Goal: Task Accomplishment & Management: Complete application form

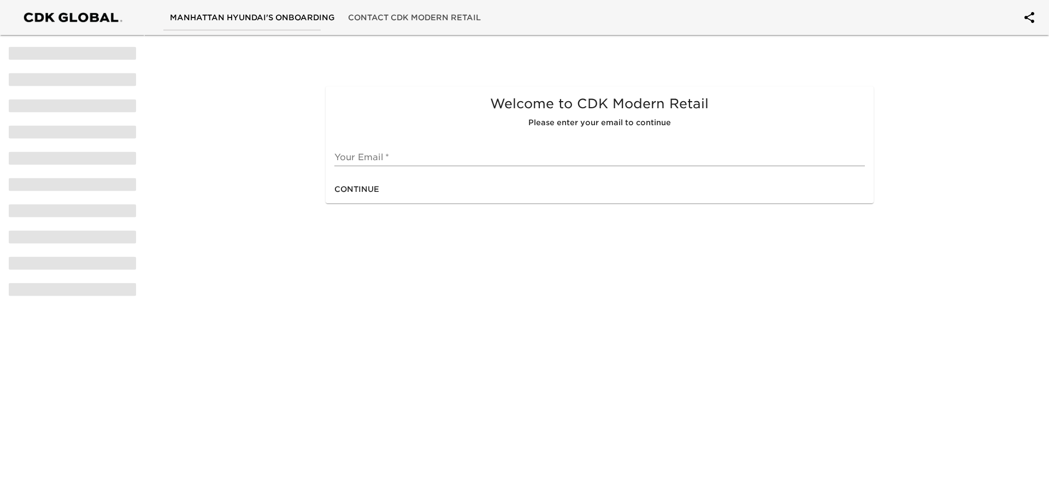
click at [370, 156] on input "text" at bounding box center [599, 157] width 530 height 17
type input "[EMAIL_ADDRESS][DOMAIN_NAME]"
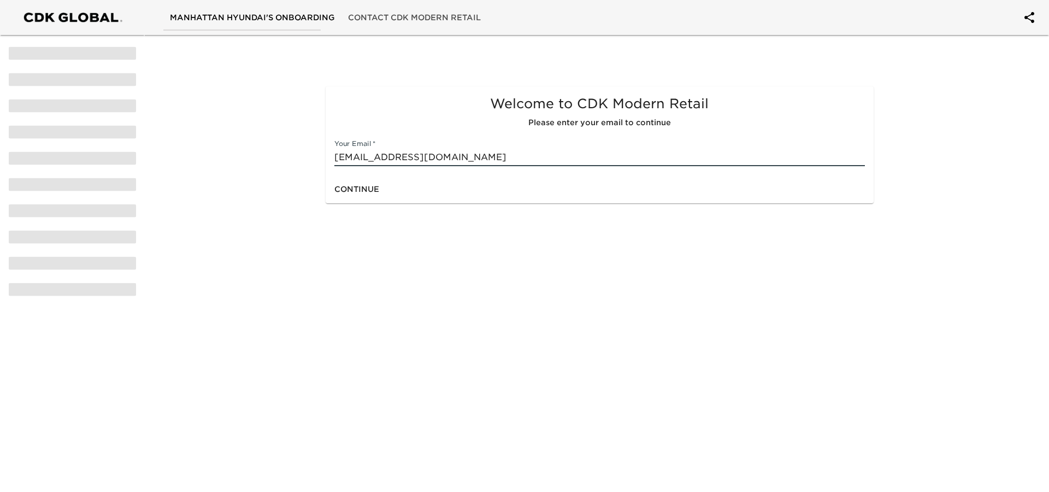
click at [370, 187] on span "Continue" at bounding box center [356, 189] width 45 height 14
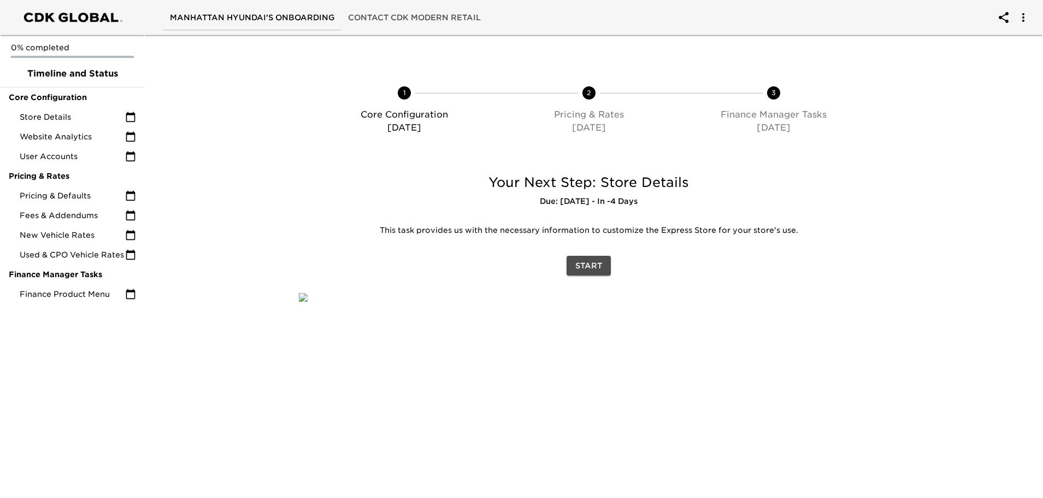
click at [594, 264] on span "Start" at bounding box center [588, 266] width 27 height 14
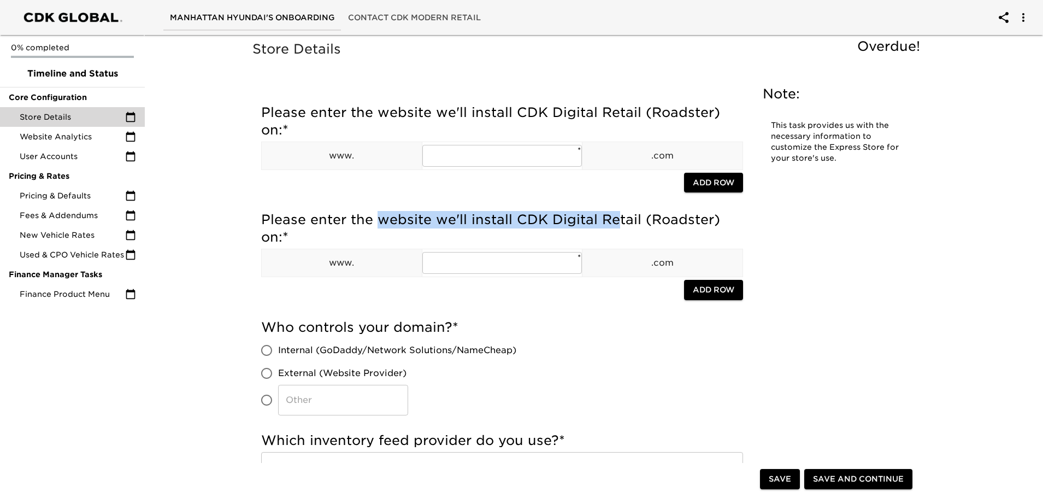
drag, startPoint x: 378, startPoint y: 223, endPoint x: 618, endPoint y: 223, distance: 240.9
click at [618, 223] on h5 "Please enter the website we'll install CDK Digital Retail (Roadster) on: *" at bounding box center [502, 228] width 482 height 35
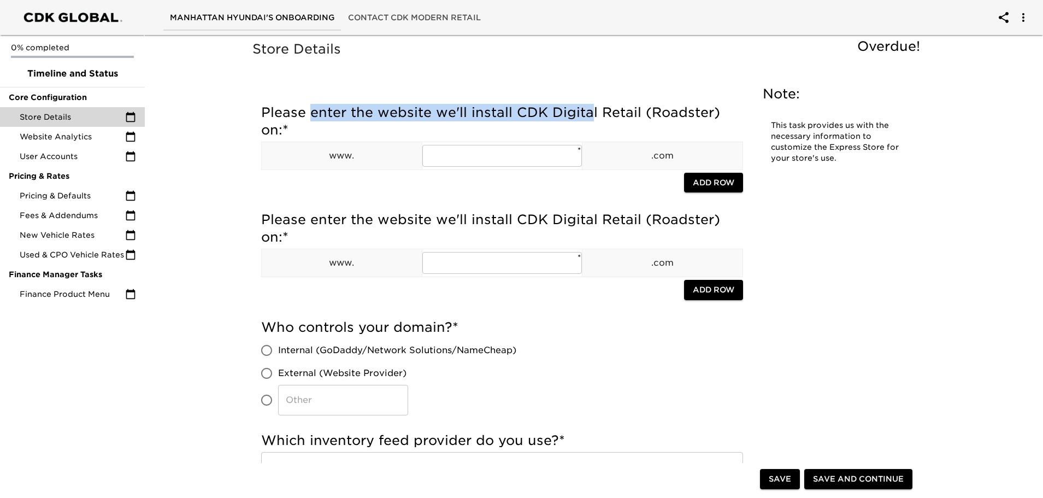
drag, startPoint x: 311, startPoint y: 112, endPoint x: 593, endPoint y: 109, distance: 282.5
click at [593, 109] on h5 "Please enter the website we'll install CDK Digital Retail (Roadster) on: *" at bounding box center [502, 121] width 482 height 35
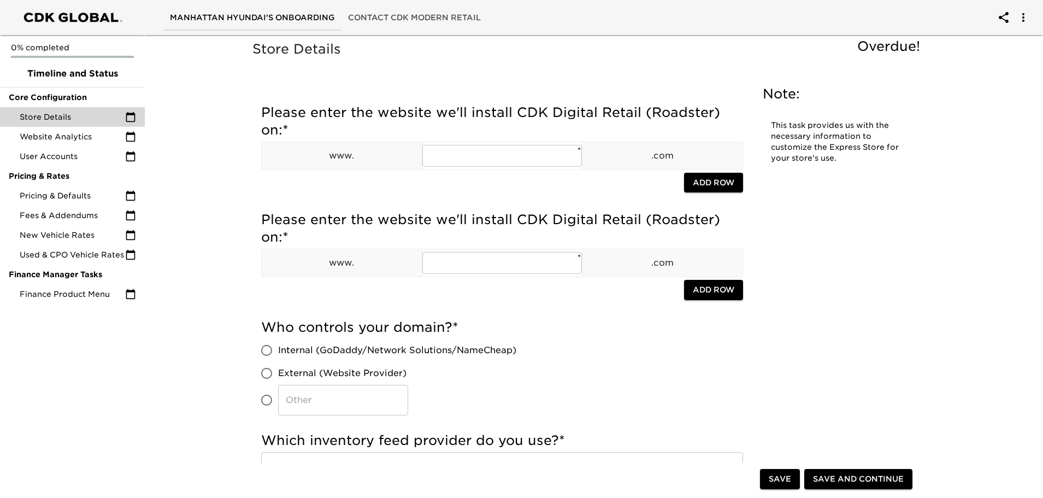
click at [604, 76] on div "Store Details Overdue!" at bounding box center [588, 57] width 677 height 38
drag, startPoint x: 334, startPoint y: 211, endPoint x: 490, endPoint y: 211, distance: 155.2
click at [490, 211] on h5 "Please enter the website we'll install CDK Digital Retail (Roadster) on: *" at bounding box center [502, 228] width 482 height 35
click at [477, 157] on input "text" at bounding box center [502, 156] width 160 height 22
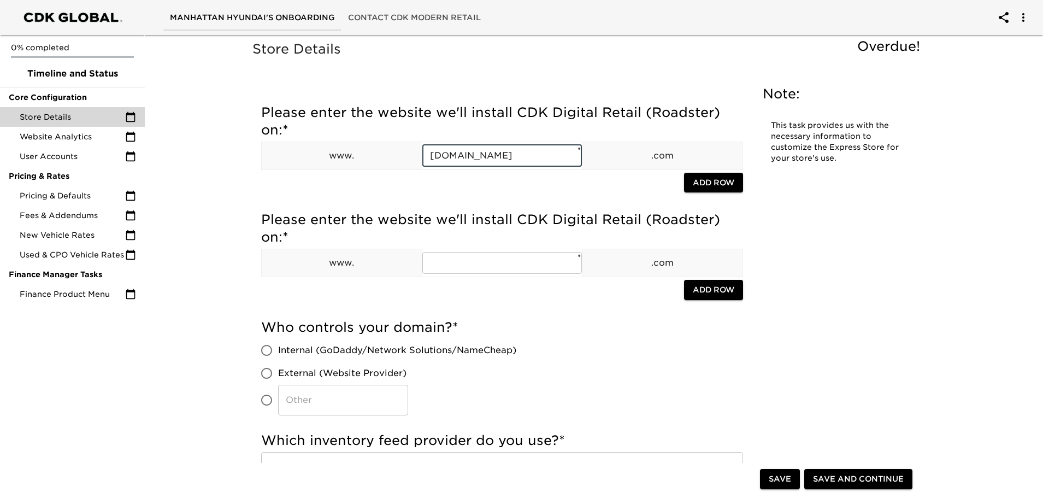
type input "[DOMAIN_NAME]"
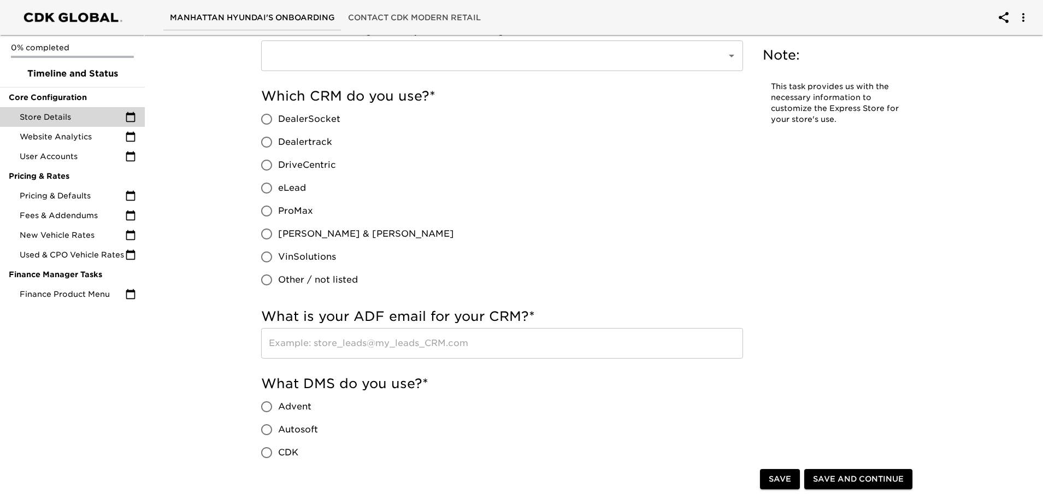
scroll to position [492, 0]
